Goal: Transaction & Acquisition: Purchase product/service

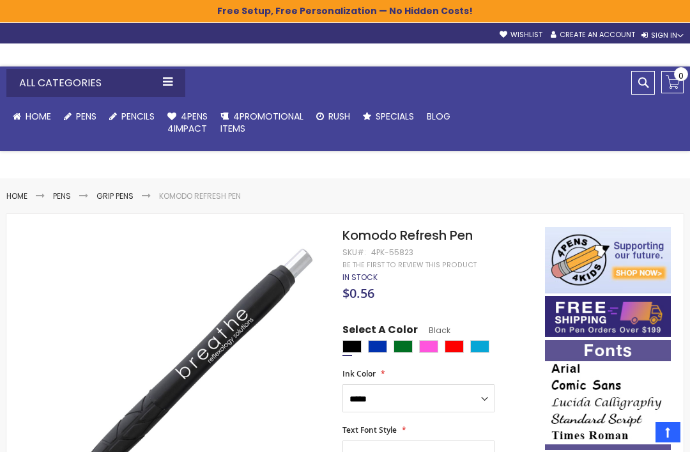
select select "*****"
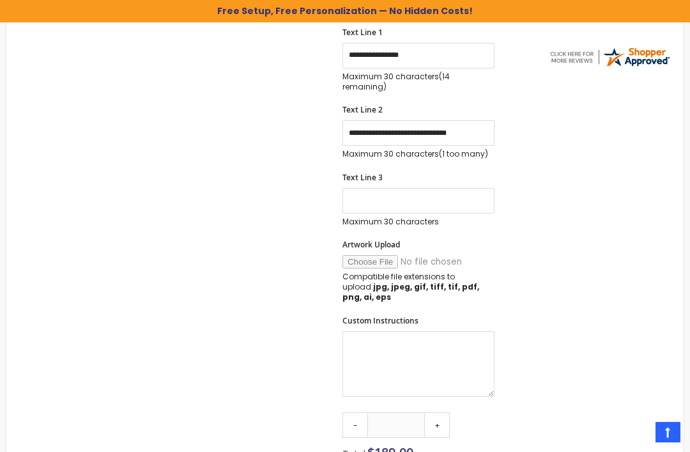
scroll to position [510, 0]
click at [478, 122] on input "**********" at bounding box center [419, 134] width 152 height 26
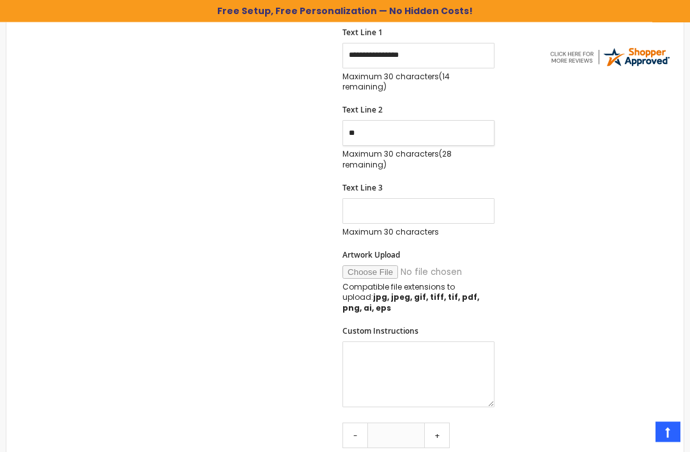
type input "*"
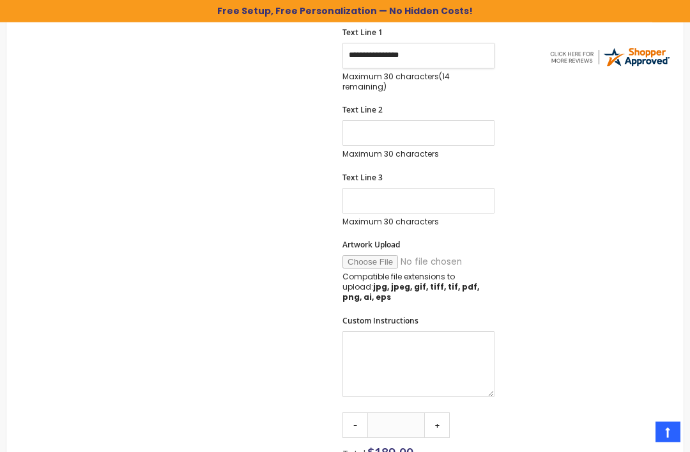
click at [440, 55] on input "**********" at bounding box center [419, 56] width 152 height 26
type input "*"
type input "*********"
click at [433, 131] on input "Text Line 2" at bounding box center [419, 134] width 152 height 26
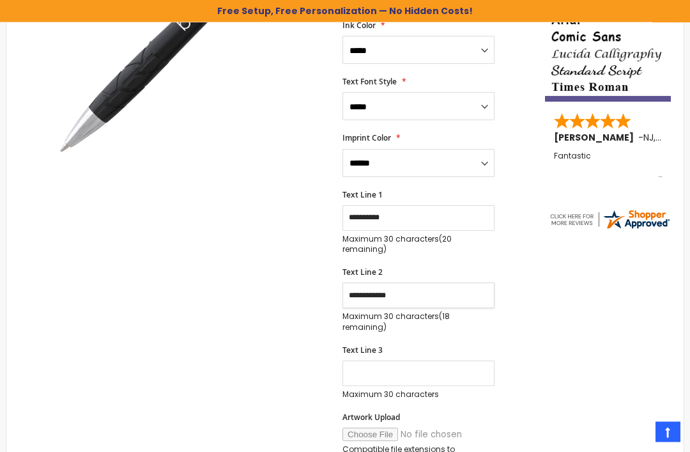
scroll to position [348, 0]
click at [423, 291] on input "**********" at bounding box center [419, 295] width 152 height 26
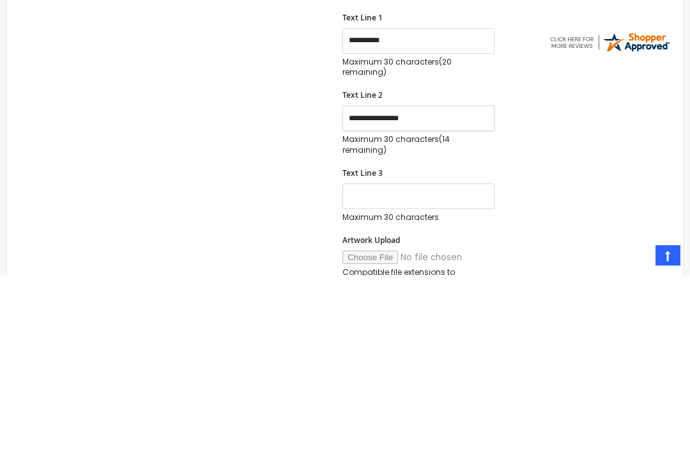
type input "**********"
click at [440, 360] on input "Text Line 3" at bounding box center [419, 373] width 152 height 26
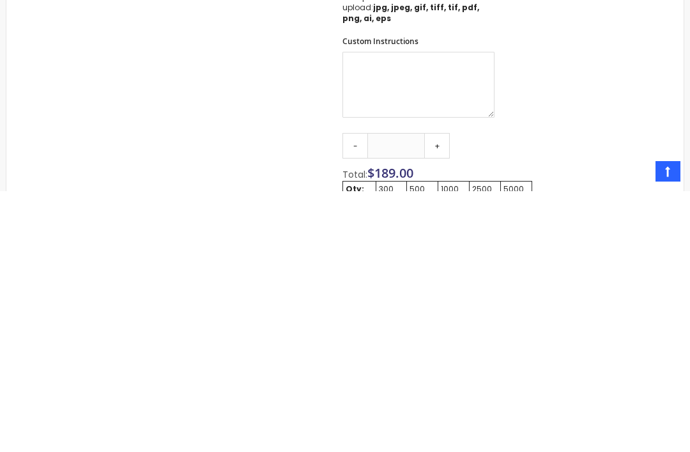
scroll to position [541, 0]
type input "**********"
click at [442, 392] on link "+" at bounding box center [437, 405] width 26 height 26
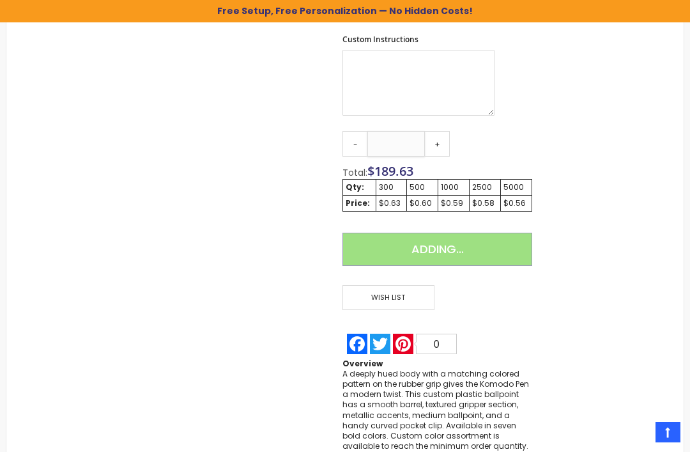
click at [410, 131] on input "***" at bounding box center [396, 144] width 58 height 26
type input "*"
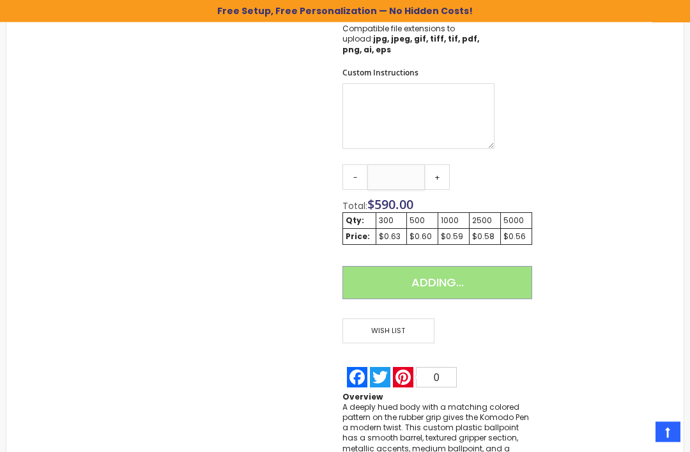
scroll to position [768, 0]
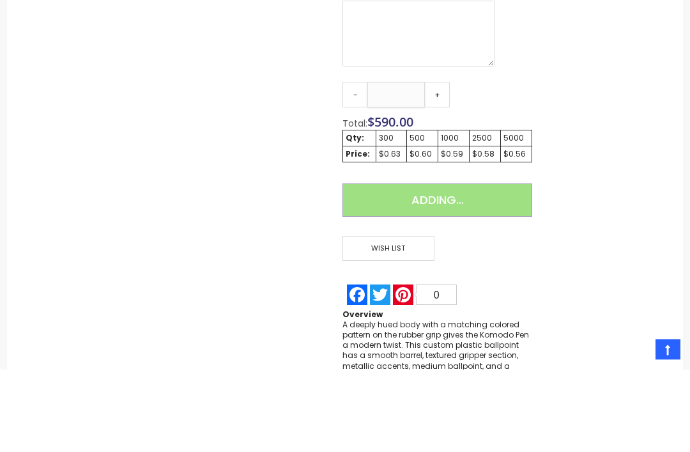
type input "*******"
click at [506, 266] on div "Adding..." at bounding box center [438, 287] width 190 height 43
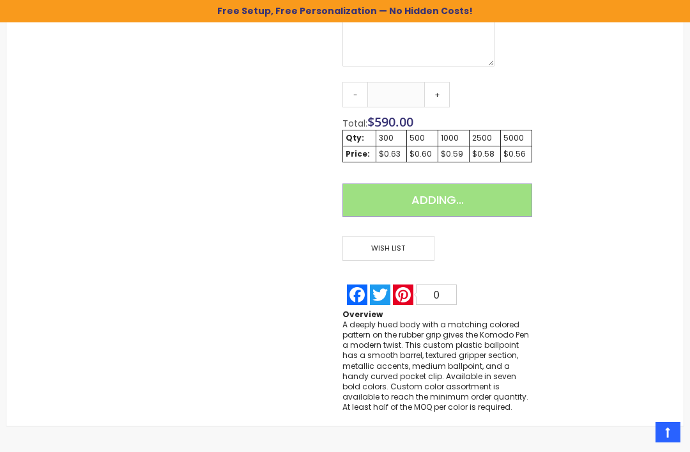
click at [482, 183] on div "Adding..." at bounding box center [438, 204] width 190 height 43
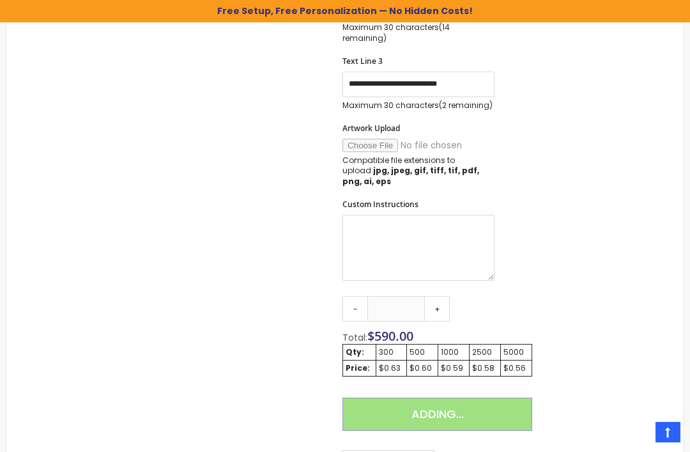
scroll to position [639, 0]
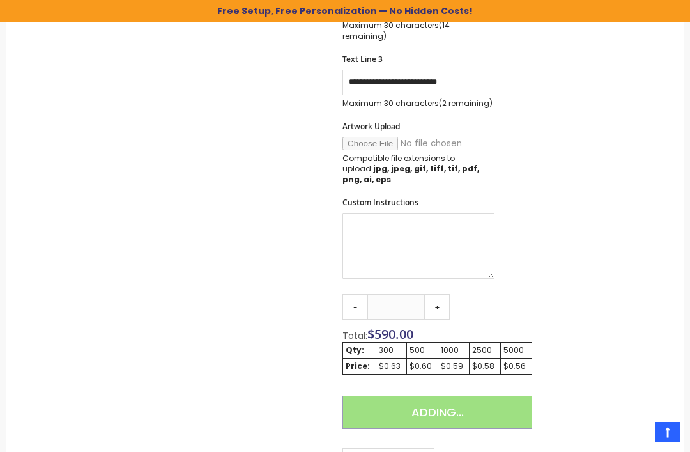
click at [447, 396] on div "Adding..." at bounding box center [438, 417] width 190 height 43
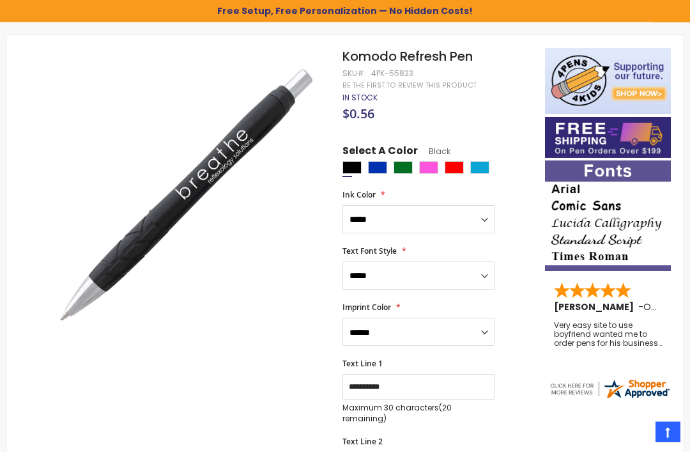
scroll to position [181, 0]
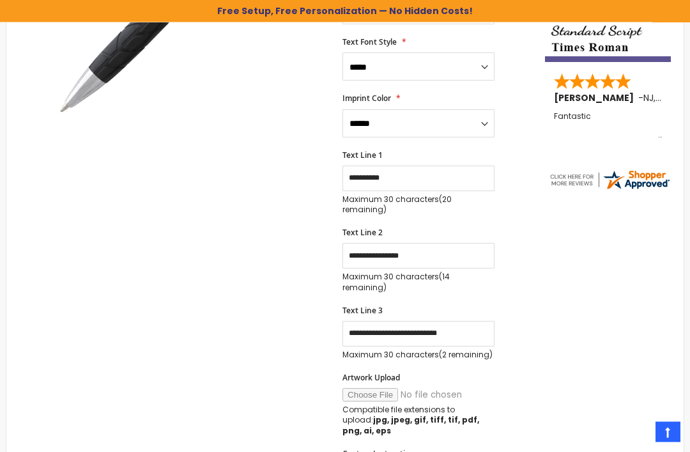
scroll to position [388, 0]
click at [429, 388] on input "Artwork Upload" at bounding box center [430, 394] width 174 height 13
click at [442, 388] on input "Artwork Upload" at bounding box center [430, 394] width 174 height 13
click at [437, 388] on input "Artwork Upload" at bounding box center [430, 394] width 174 height 13
click at [376, 388] on input "Artwork Upload" at bounding box center [430, 394] width 174 height 13
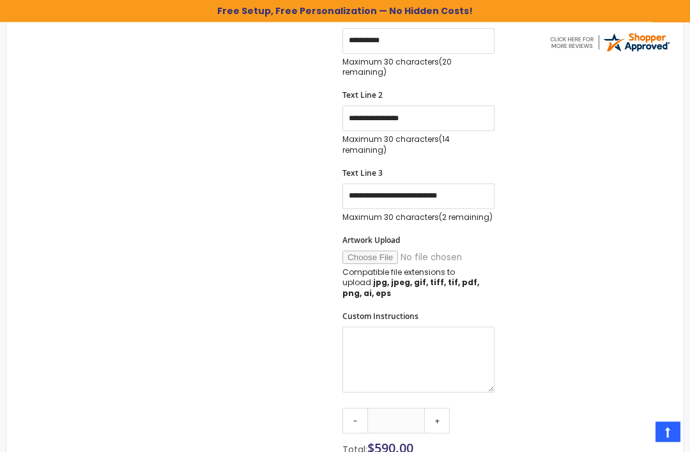
scroll to position [528, 0]
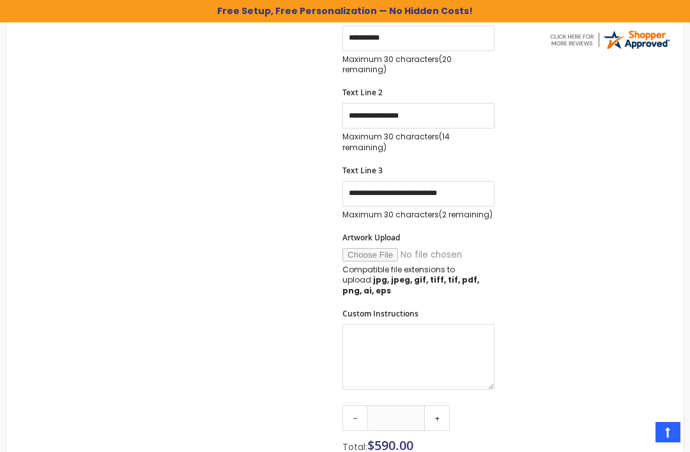
click at [426, 248] on input "Artwork Upload" at bounding box center [430, 254] width 174 height 13
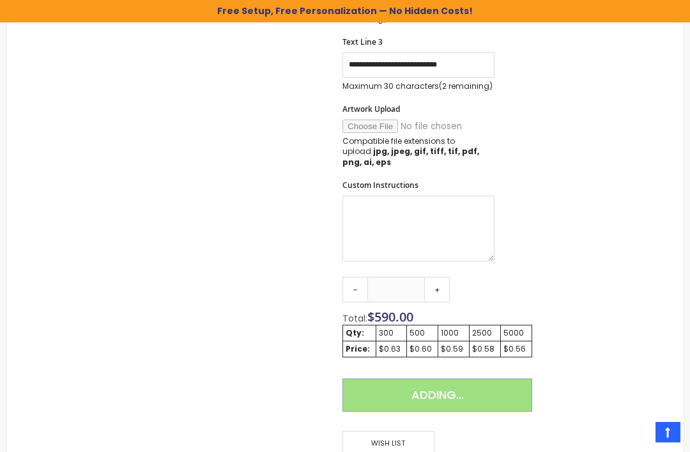
scroll to position [658, 0]
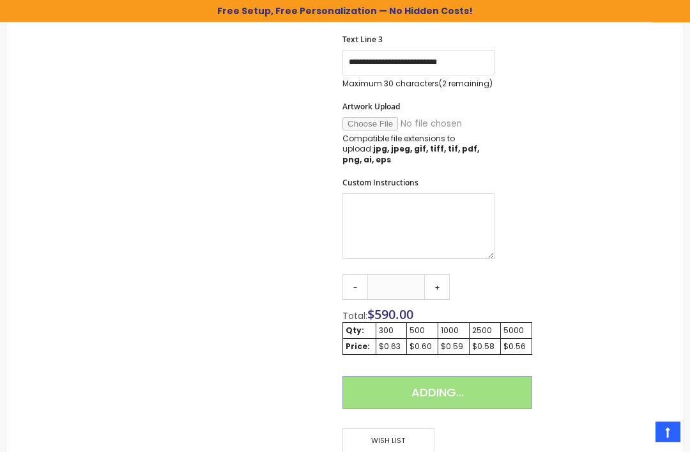
click at [450, 376] on div "Adding..." at bounding box center [438, 397] width 190 height 43
click at [460, 376] on div "Adding..." at bounding box center [438, 397] width 190 height 43
click at [465, 376] on div "Adding..." at bounding box center [438, 397] width 190 height 43
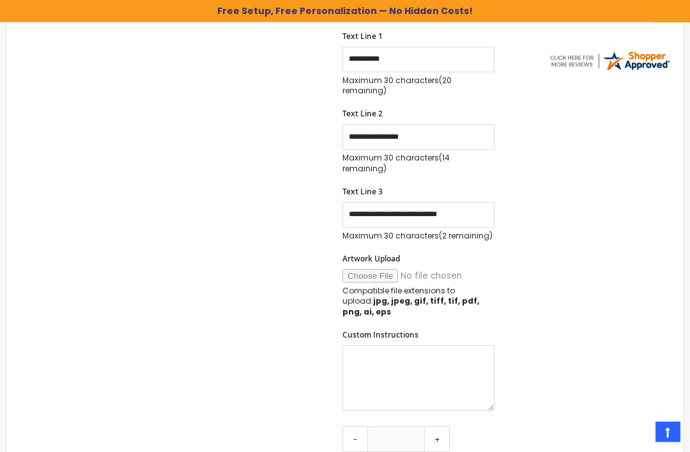
scroll to position [507, 0]
click at [445, 269] on input "Artwork Upload" at bounding box center [430, 275] width 174 height 13
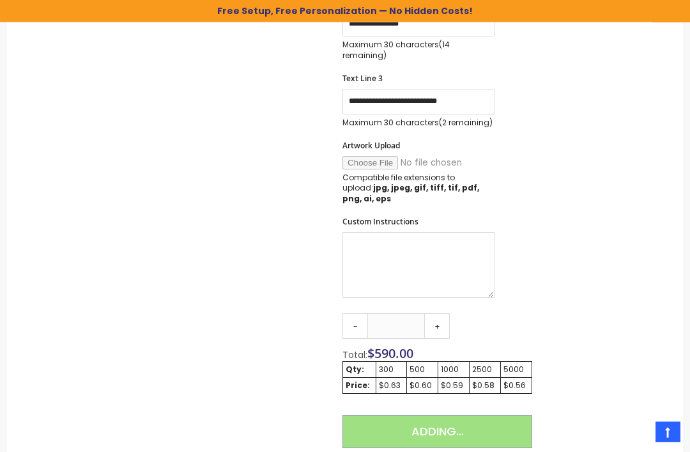
scroll to position [626, 0]
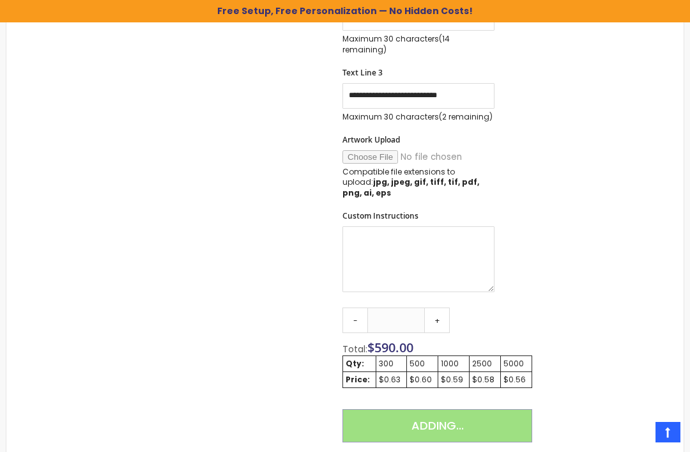
click at [440, 150] on input "Artwork Upload" at bounding box center [430, 156] width 174 height 13
click at [375, 150] on input "Artwork Upload" at bounding box center [430, 156] width 174 height 13
click at [599, 158] on div "Skip to the end of the images gallery Skip to the beginning of the images galle…" at bounding box center [345, 119] width 665 height 1037
click at [474, 409] on div "Adding..." at bounding box center [438, 430] width 190 height 43
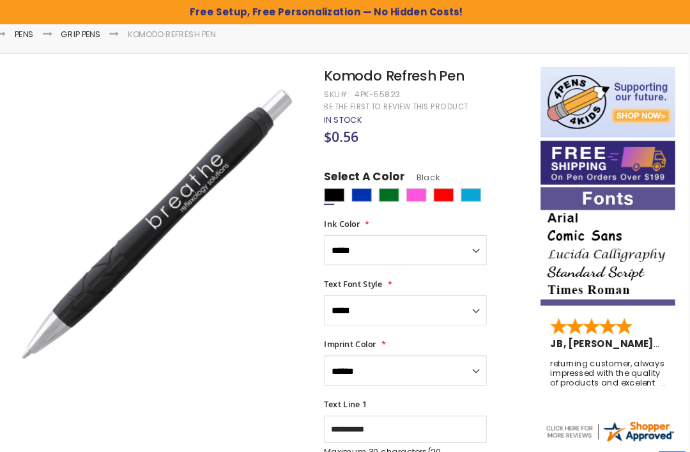
scroll to position [166, 0]
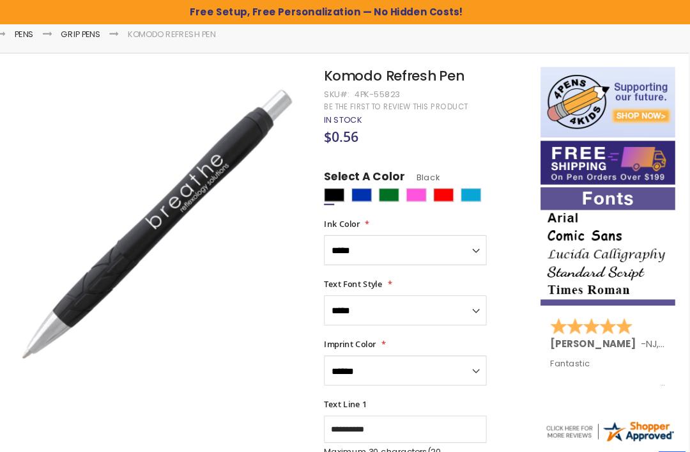
click at [606, 232] on img at bounding box center [608, 230] width 126 height 111
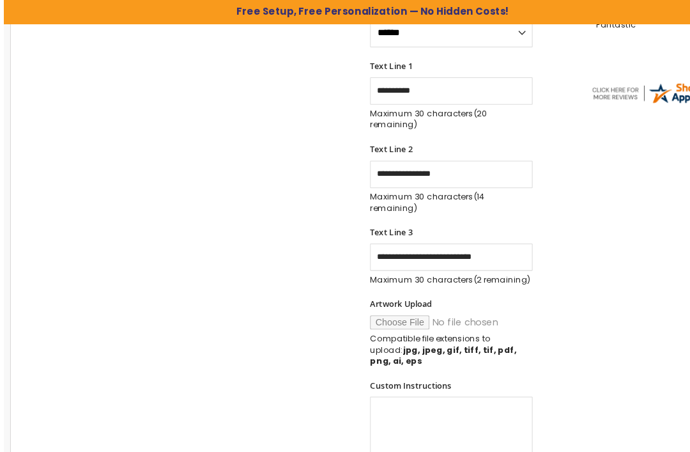
scroll to position [467, 0]
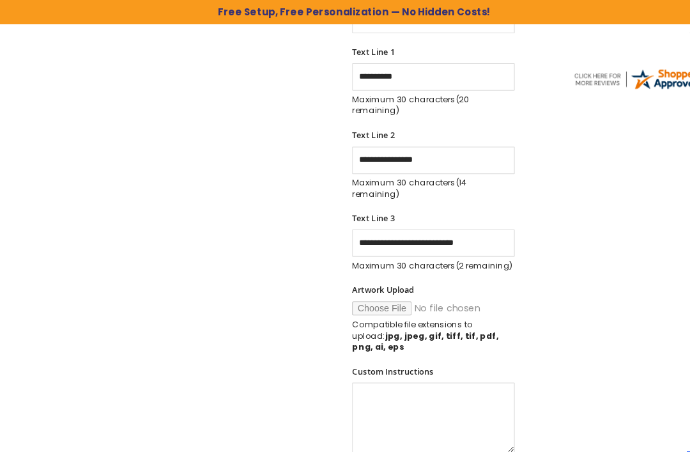
click at [424, 282] on input "Artwork Upload" at bounding box center [430, 288] width 174 height 13
click at [380, 282] on input "Artwork Upload" at bounding box center [430, 288] width 174 height 13
click at [407, 282] on input "Artwork Upload" at bounding box center [430, 288] width 174 height 13
click at [412, 282] on input "Artwork Upload" at bounding box center [430, 288] width 174 height 13
click at [426, 282] on input "Artwork Upload" at bounding box center [430, 288] width 174 height 13
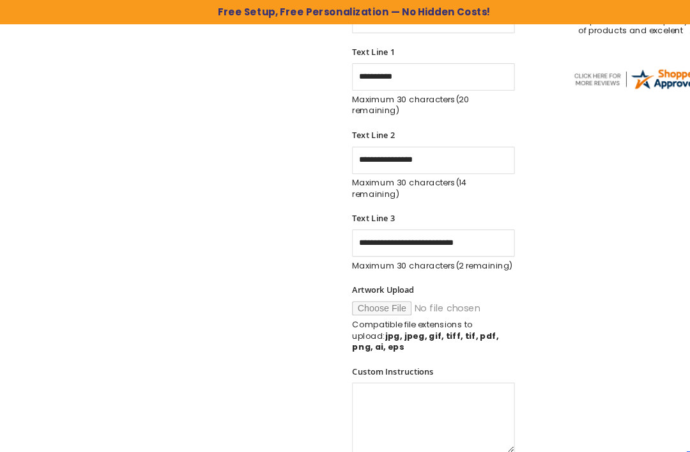
click at [459, 309] on strong "jpg, jpeg, gif, tiff, tif, pdf, png, ai, eps" at bounding box center [411, 319] width 137 height 21
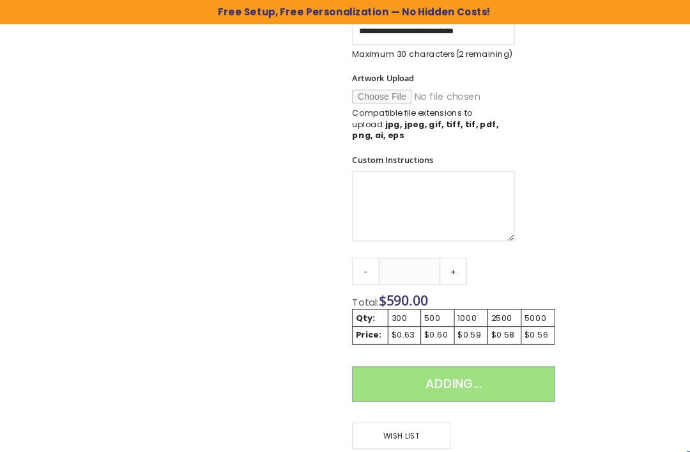
scroll to position [665, 0]
click at [444, 343] on div "Adding..." at bounding box center [438, 364] width 190 height 43
click at [471, 343] on div "Adding..." at bounding box center [438, 364] width 190 height 43
click at [476, 343] on div "Adding..." at bounding box center [438, 364] width 190 height 43
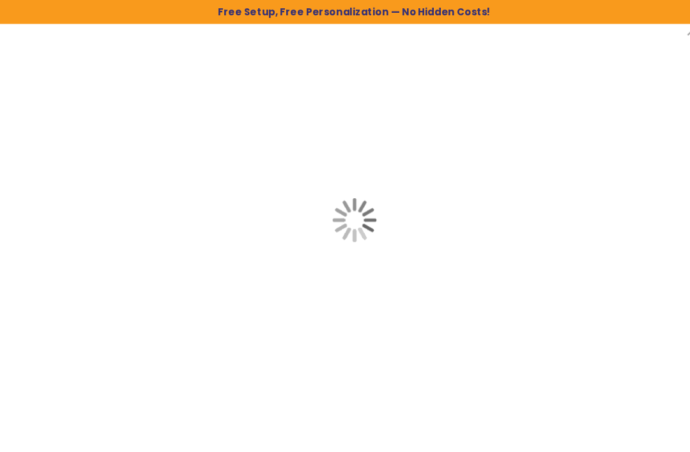
scroll to position [0, 0]
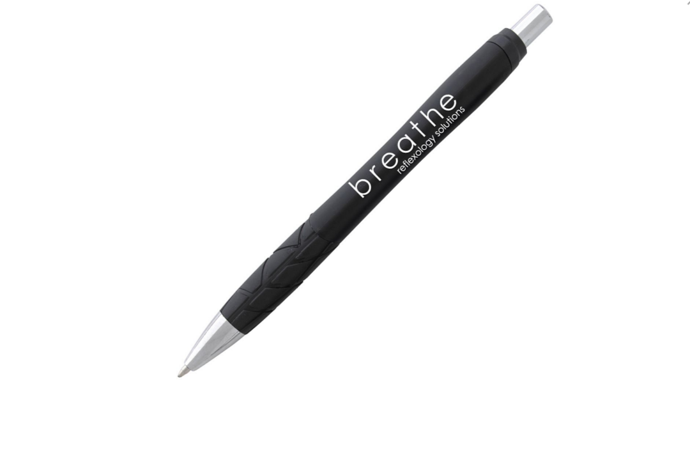
click at [378, 148] on img at bounding box center [345, 205] width 411 height 411
click at [380, 153] on img at bounding box center [345, 205] width 411 height 411
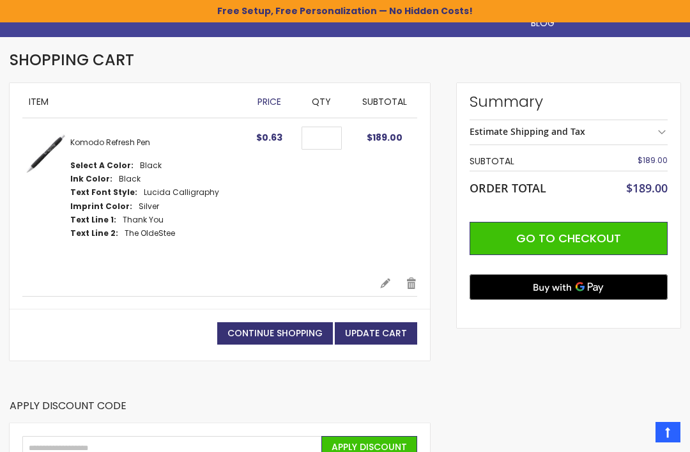
scroll to position [143, 0]
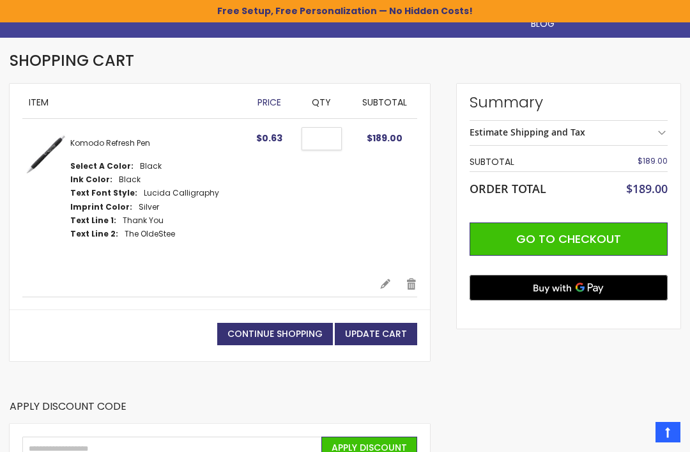
click at [335, 134] on input "***" at bounding box center [322, 138] width 40 height 23
type input "*"
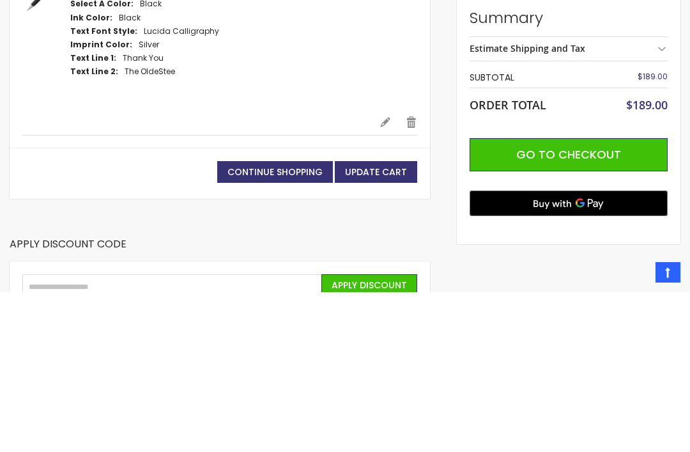
type input "****"
click at [384, 325] on span "Update Cart" at bounding box center [376, 331] width 62 height 13
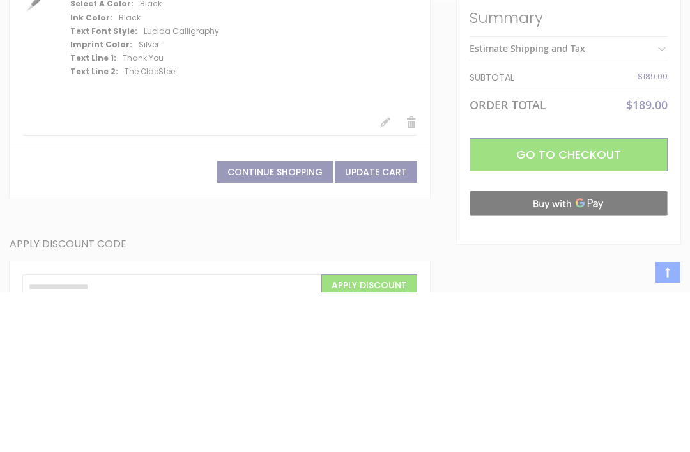
scroll to position [302, 0]
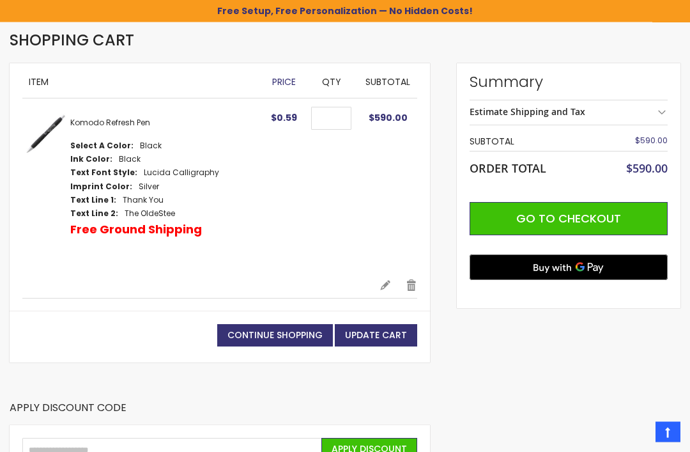
scroll to position [163, 0]
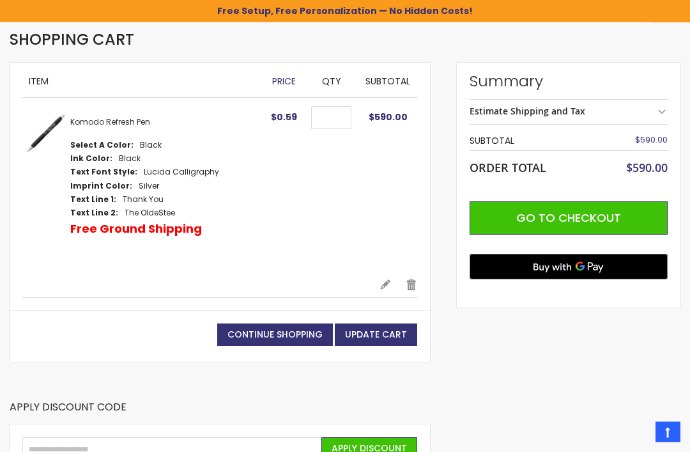
click at [137, 212] on dd "The OldeStee" at bounding box center [150, 213] width 50 height 10
click at [153, 222] on p "Free Ground Shipping" at bounding box center [136, 229] width 132 height 15
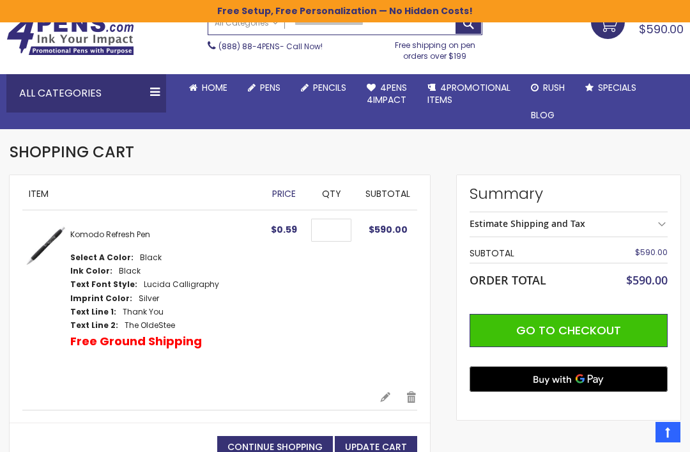
scroll to position [0, 0]
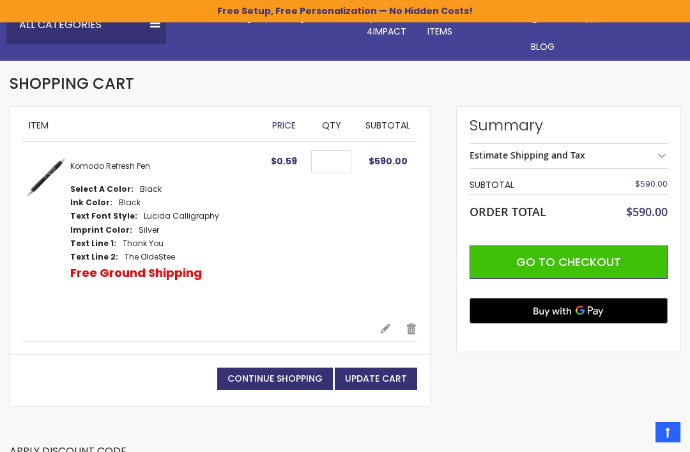
scroll to position [116, 0]
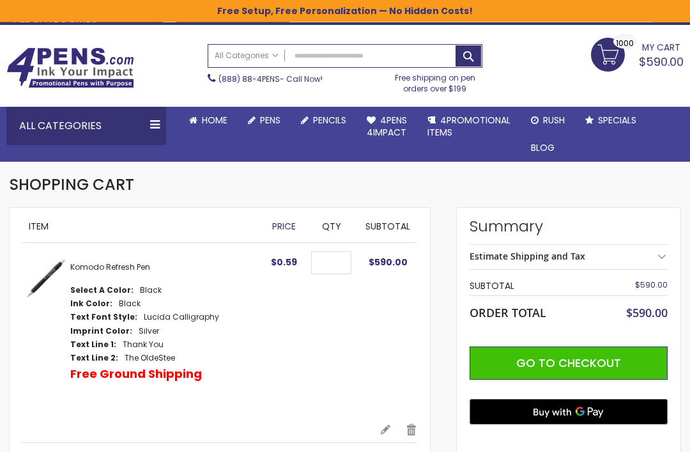
scroll to position [19, 0]
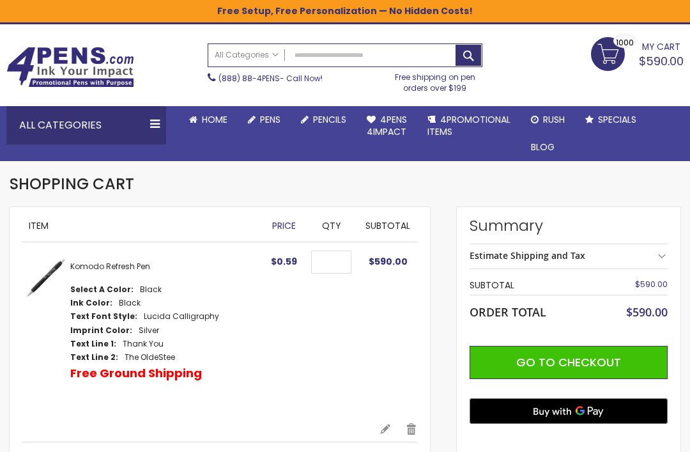
click at [667, 254] on div "Estimate Shipping and Tax" at bounding box center [569, 255] width 198 height 24
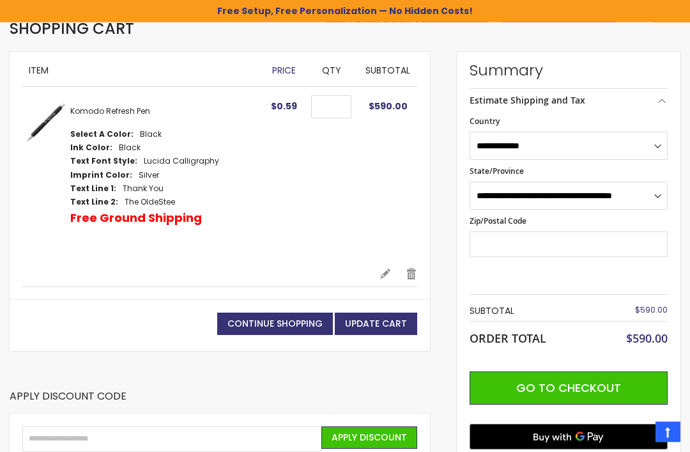
scroll to position [176, 0]
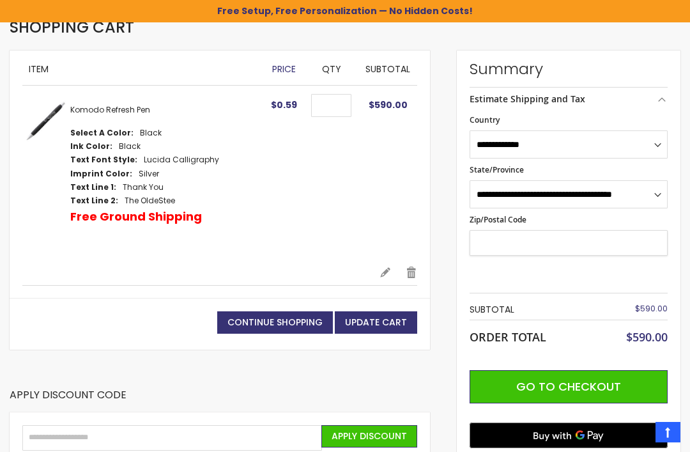
click at [634, 238] on input "Zip/Postal Code" at bounding box center [569, 243] width 198 height 26
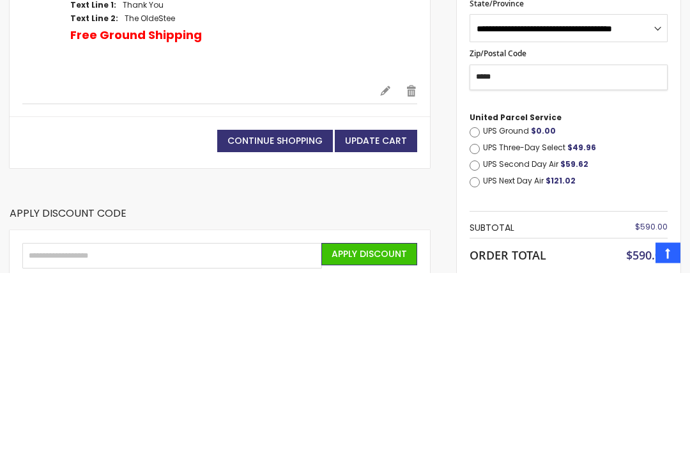
type input "*****"
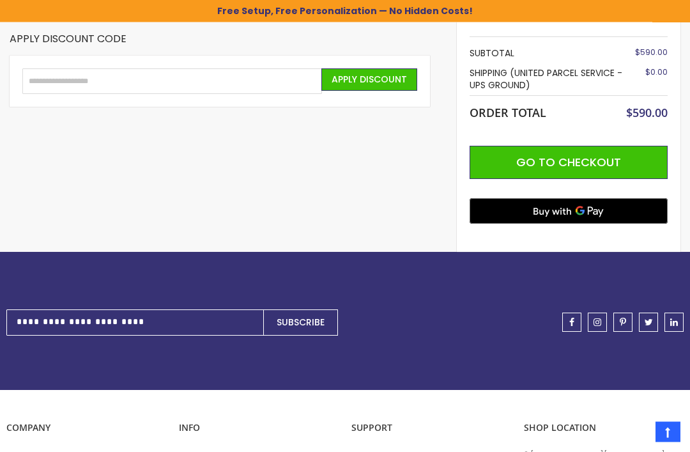
scroll to position [530, 0]
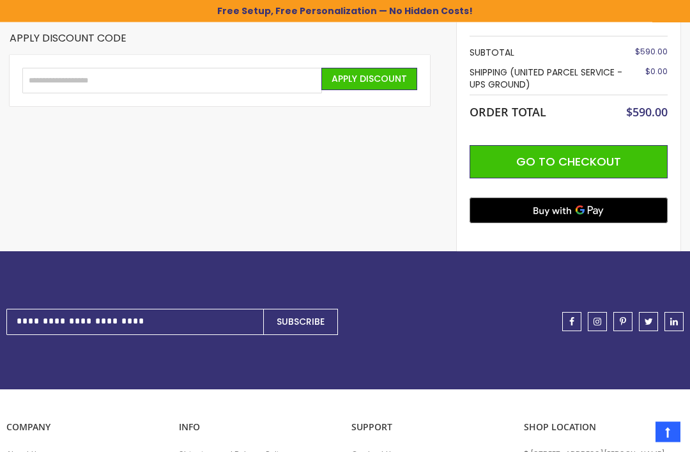
click at [581, 160] on span "Go to Checkout" at bounding box center [568, 162] width 105 height 16
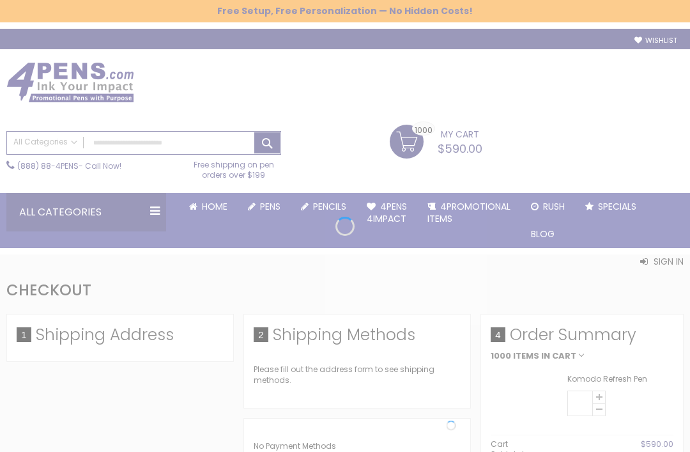
select select "*"
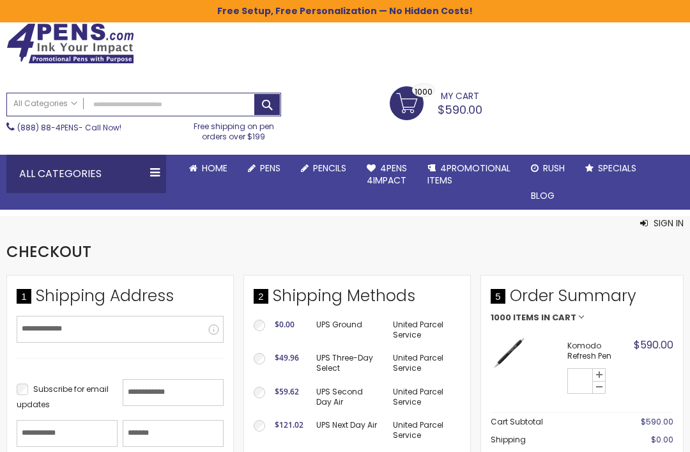
scroll to position [38, 0]
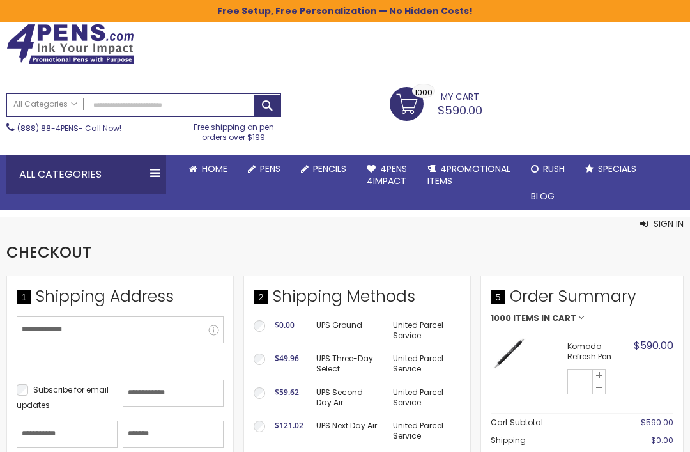
click at [417, 105] on link "My Cart $590.00 1000 1000 items" at bounding box center [436, 104] width 93 height 32
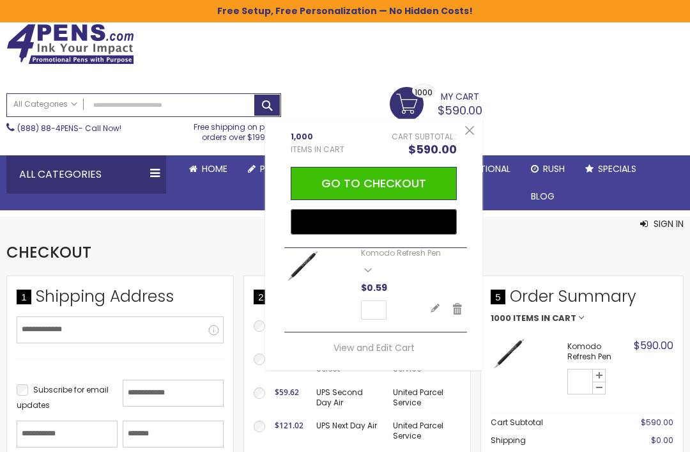
click at [413, 105] on link "My Cart $590.00 1000 1000 items" at bounding box center [436, 103] width 93 height 32
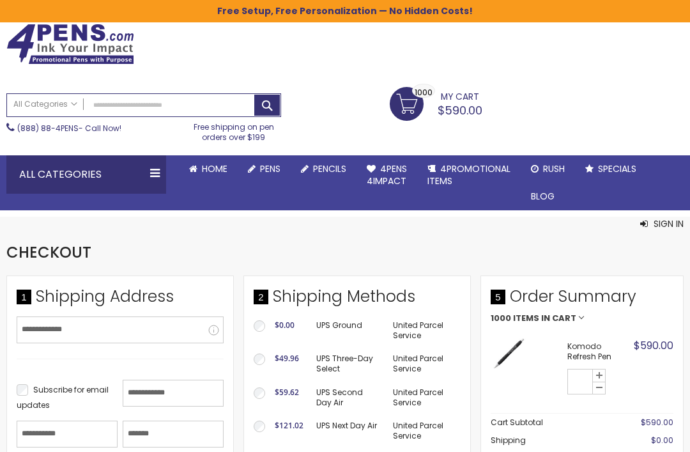
click at [475, 104] on span "$590.00" at bounding box center [460, 110] width 45 height 16
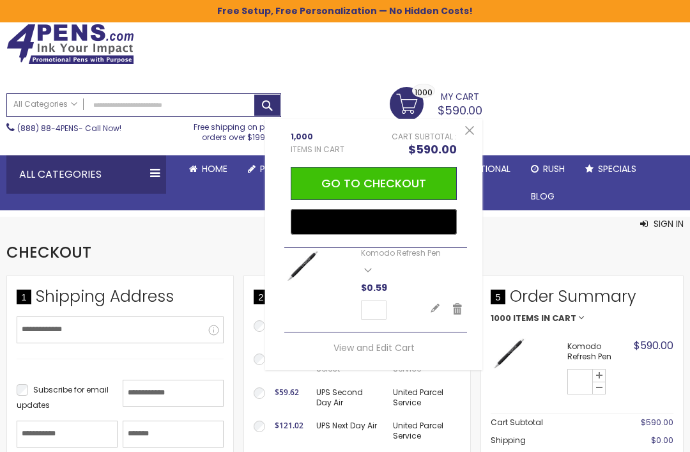
click at [474, 100] on span "My Cart" at bounding box center [460, 95] width 38 height 17
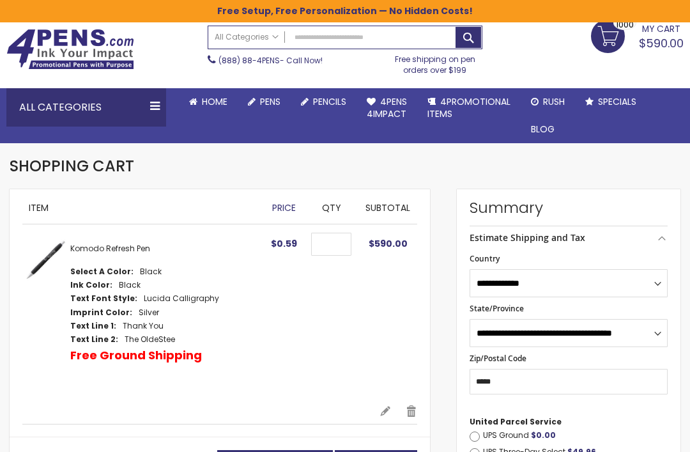
scroll to position [38, 0]
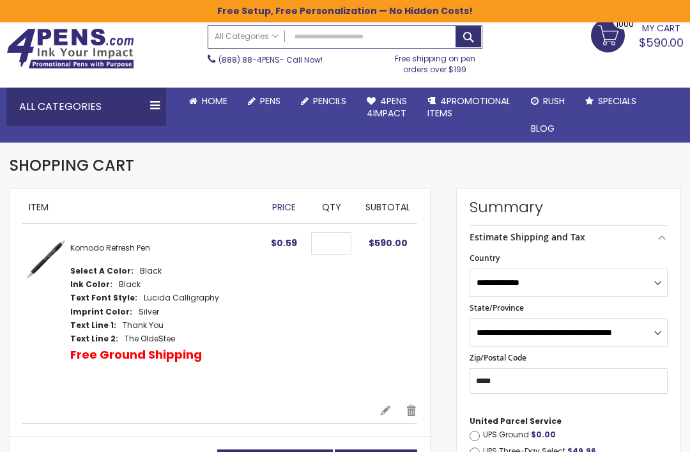
click at [0, 0] on link "USA Made Pens" at bounding box center [0, 0] width 0 height 0
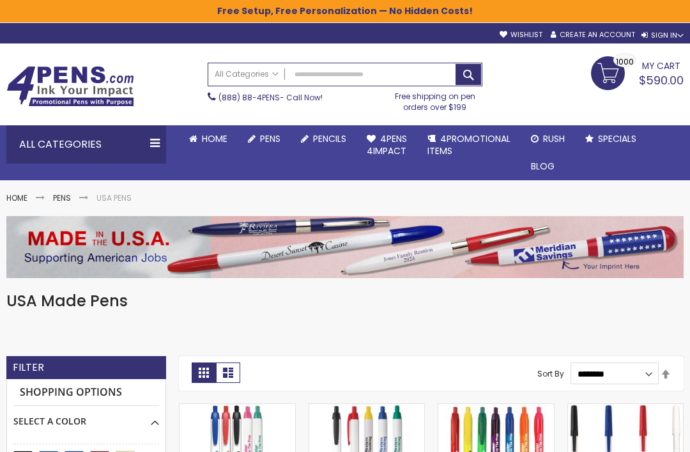
click at [321, 221] on img at bounding box center [344, 247] width 677 height 62
click at [467, 298] on h1 "USA Made Pens" at bounding box center [344, 301] width 677 height 20
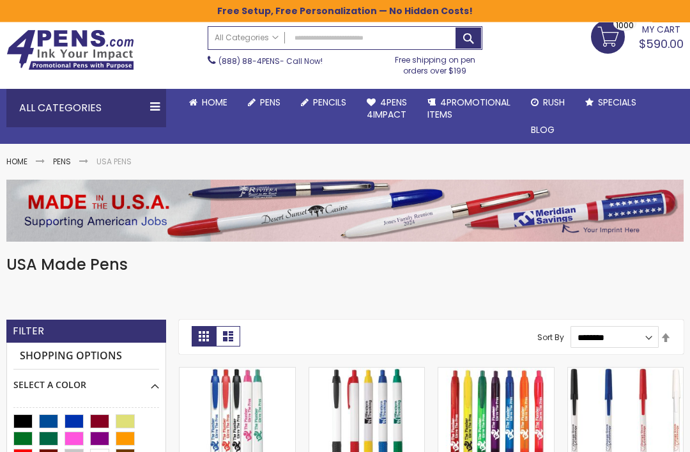
scroll to position [36, 0]
click at [0, 0] on link "Grip Pens" at bounding box center [0, 0] width 0 height 0
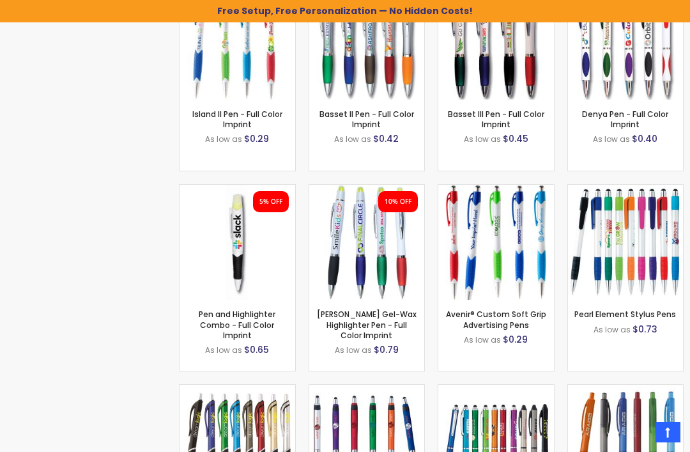
scroll to position [1989, 0]
